Goal: Task Accomplishment & Management: Manage account settings

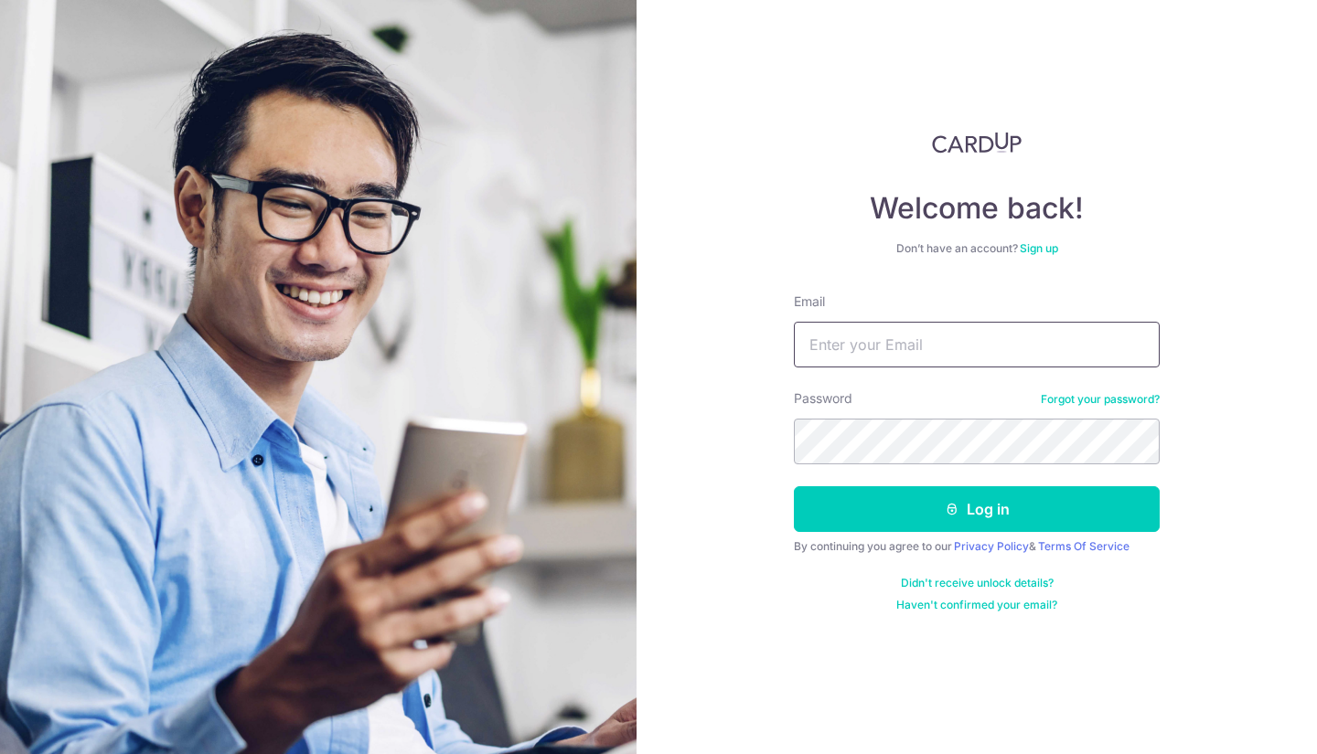
click at [861, 358] on input "Email" at bounding box center [977, 345] width 366 height 46
type input "[EMAIL_ADDRESS][DOMAIN_NAME]"
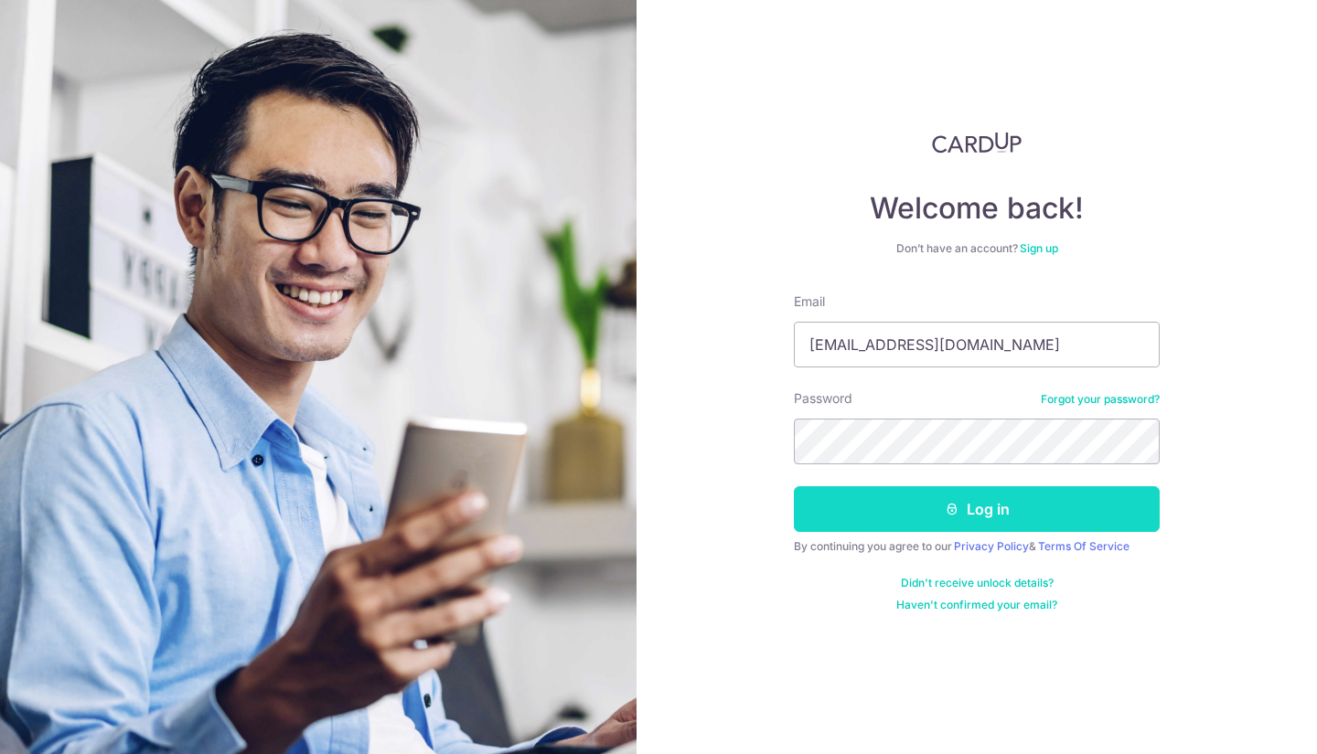
click at [917, 518] on button "Log in" at bounding box center [977, 510] width 366 height 46
